Goal: Register for event/course

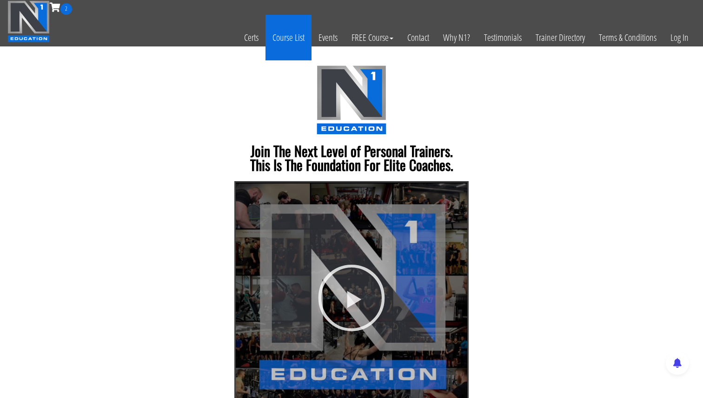
click at [283, 35] on link "Course List" at bounding box center [289, 38] width 46 height 46
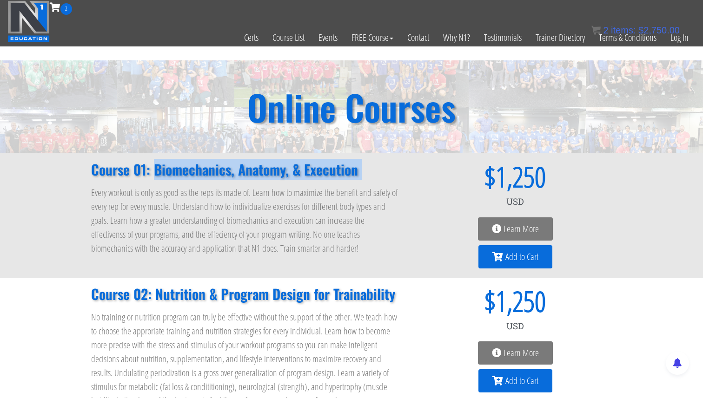
drag, startPoint x: 152, startPoint y: 164, endPoint x: 373, endPoint y: 182, distance: 222.1
click at [373, 182] on div "Course 01: Biomechanics, Anatomy, & Execution Every workout is only as good as …" at bounding box center [245, 215] width 318 height 115
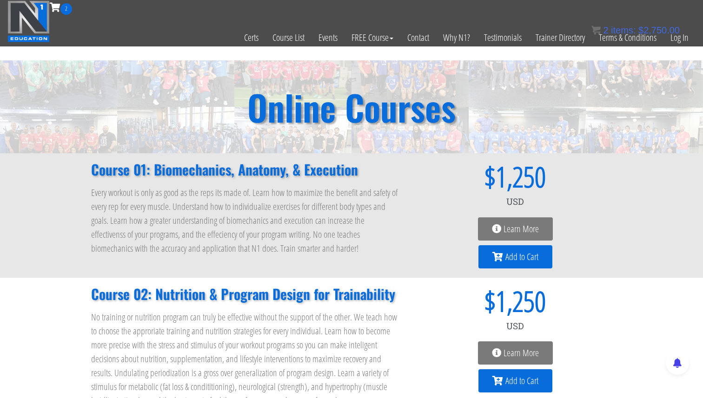
click at [373, 179] on div "Course 01: Biomechanics, Anatomy, & Execution Every workout is only as good as …" at bounding box center [245, 215] width 318 height 115
drag, startPoint x: 481, startPoint y: 173, endPoint x: 578, endPoint y: 178, distance: 96.8
click at [578, 177] on div "$ 1,250" at bounding box center [514, 177] width 193 height 28
click at [448, 186] on span "$" at bounding box center [456, 177] width 77 height 28
drag, startPoint x: 479, startPoint y: 173, endPoint x: 619, endPoint y: 191, distance: 141.0
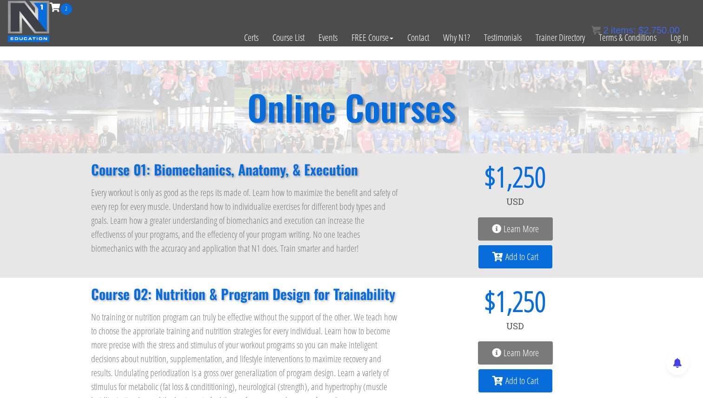
click at [619, 191] on div "Course 01: Biomechanics, Anatomy, & Execution Every workout is only as good as …" at bounding box center [351, 215] width 703 height 125
click at [527, 170] on span "1,250" at bounding box center [521, 177] width 50 height 28
drag, startPoint x: 477, startPoint y: 168, endPoint x: 579, endPoint y: 174, distance: 103.0
click at [582, 174] on div "$ 1,250" at bounding box center [514, 177] width 193 height 28
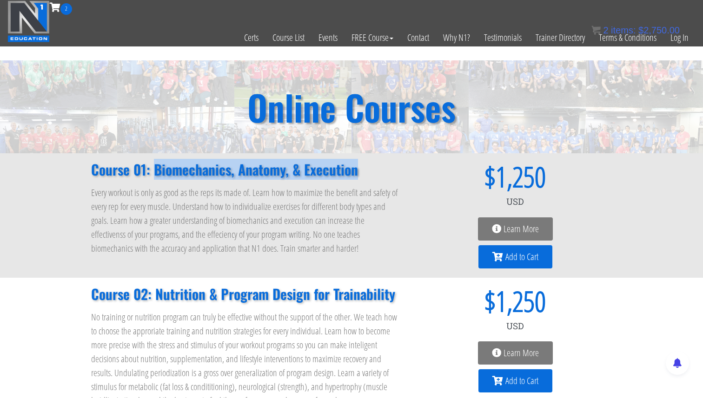
drag, startPoint x: 154, startPoint y: 166, endPoint x: 355, endPoint y: 162, distance: 200.9
click at [355, 163] on h2 "Course 01: Biomechanics, Anatomy, & Execution" at bounding box center [245, 170] width 309 height 14
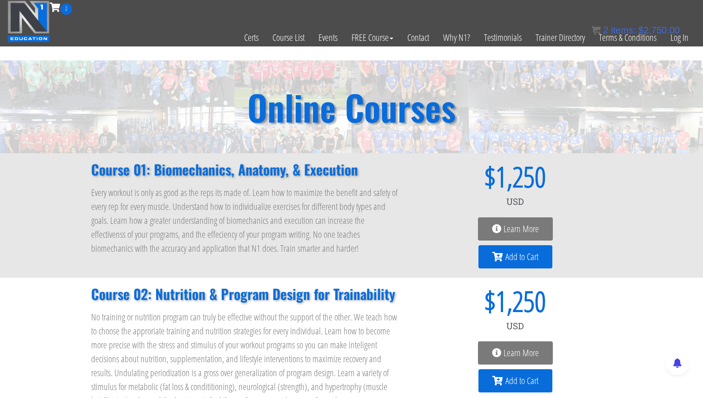
click at [486, 243] on div "USD $ 1,250 Learn More Add to Cart" at bounding box center [514, 215] width 193 height 115
click at [489, 219] on link "Learn More" at bounding box center [515, 229] width 75 height 23
click at [488, 219] on link "Learn More" at bounding box center [515, 229] width 75 height 23
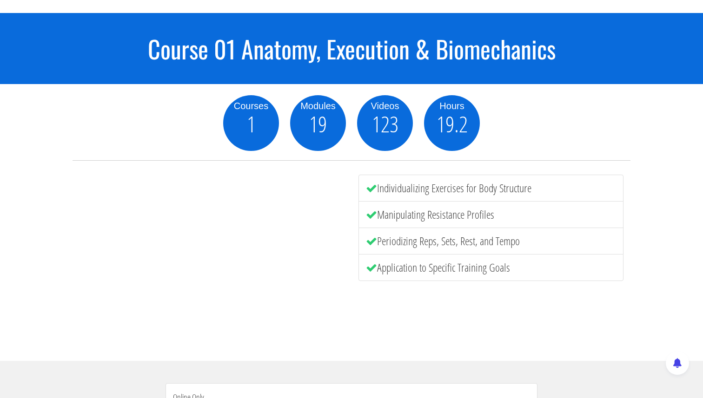
scroll to position [48, 0]
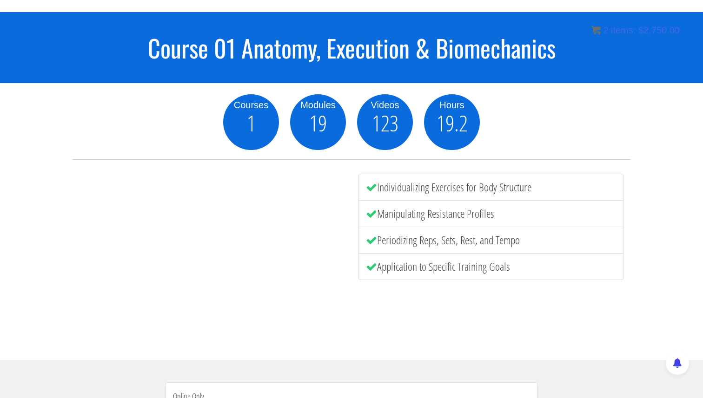
drag, startPoint x: 379, startPoint y: 181, endPoint x: 560, endPoint y: 196, distance: 181.0
click at [562, 196] on li "Individualizing Exercises for Body Structure" at bounding box center [491, 187] width 265 height 27
drag, startPoint x: 377, startPoint y: 203, endPoint x: 527, endPoint y: 212, distance: 150.5
click at [527, 212] on li "Manipulating Resistance Profiles" at bounding box center [491, 213] width 265 height 27
click at [398, 234] on li "Periodizing Reps, Sets, Rest, and Tempo" at bounding box center [491, 240] width 265 height 27
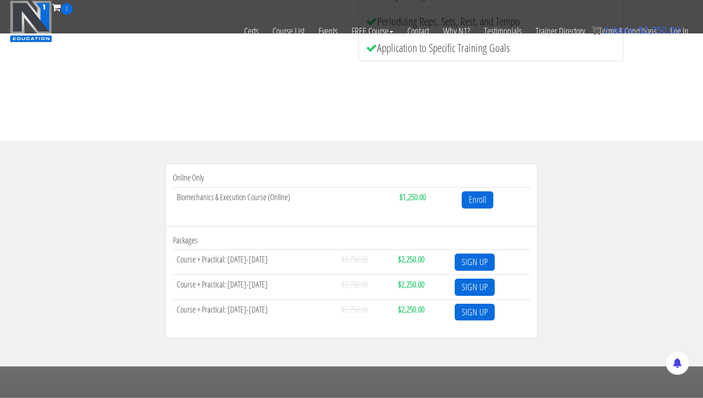
scroll to position [209, 0]
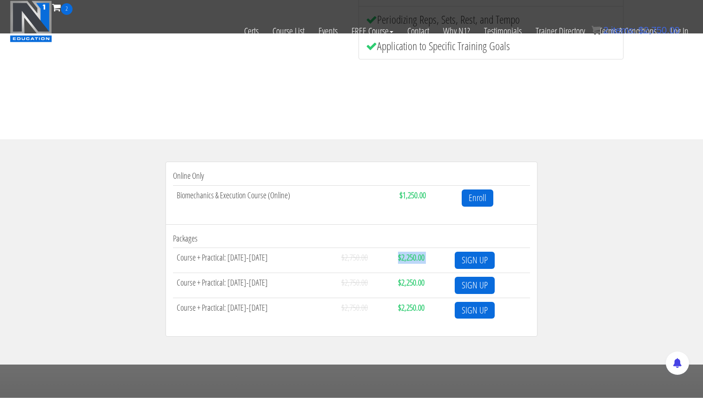
drag, startPoint x: 396, startPoint y: 257, endPoint x: 454, endPoint y: 257, distance: 57.7
click at [454, 257] on tr "Course + Practical: Nov 14-16th $2,750.00 $2,250.00 SIGN UP" at bounding box center [351, 260] width 357 height 25
click at [390, 253] on td "$2,750.00" at bounding box center [366, 260] width 57 height 25
drag, startPoint x: 398, startPoint y: 252, endPoint x: 431, endPoint y: 253, distance: 32.6
click at [408, 252] on strong "$2,250.00" at bounding box center [411, 257] width 27 height 11
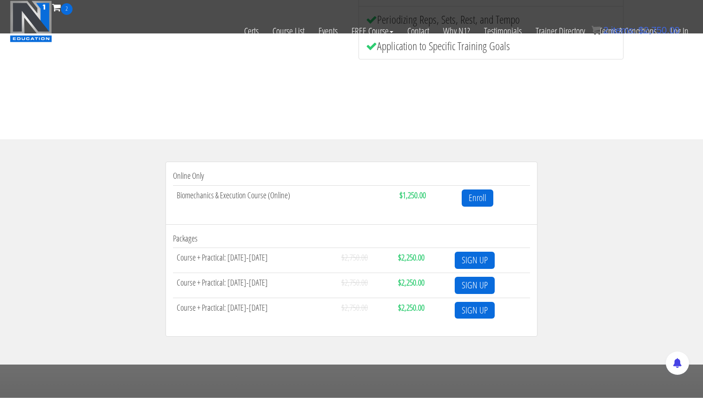
click at [429, 254] on td "$2,250.00" at bounding box center [422, 260] width 57 height 25
drag, startPoint x: 400, startPoint y: 264, endPoint x: 423, endPoint y: 265, distance: 22.8
click at [418, 264] on td "$2,250.00" at bounding box center [422, 260] width 57 height 25
click at [352, 261] on td "$2,750.00" at bounding box center [366, 260] width 57 height 25
drag, startPoint x: 395, startPoint y: 305, endPoint x: 463, endPoint y: 310, distance: 68.5
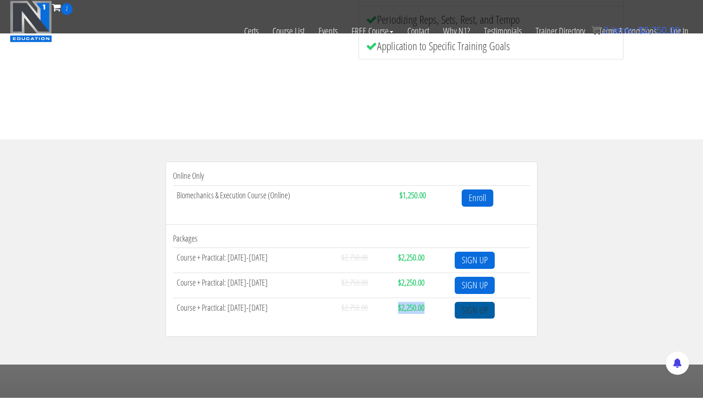
click at [462, 310] on tr "Course + Practical: March 13-15th $2,750.00 $2,250.00 SIGN UP" at bounding box center [351, 310] width 357 height 25
click at [289, 288] on td "Course + Practical: Jan 23-25th" at bounding box center [255, 285] width 165 height 25
